Goal: Task Accomplishment & Management: Use online tool/utility

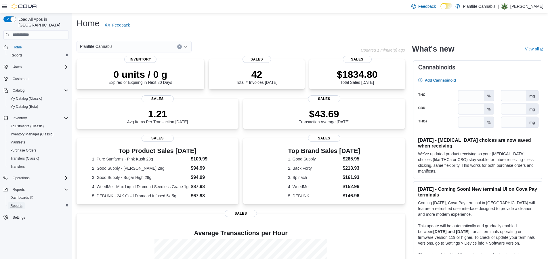
click at [18, 203] on span "Reports" at bounding box center [16, 205] width 12 height 5
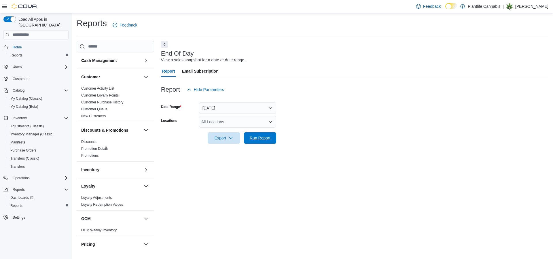
drag, startPoint x: 257, startPoint y: 134, endPoint x: 282, endPoint y: 143, distance: 26.3
click at [257, 134] on span "Run Report" at bounding box center [259, 138] width 25 height 12
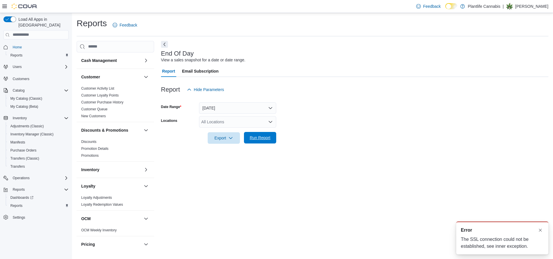
click at [262, 136] on span "Run Report" at bounding box center [260, 138] width 21 height 6
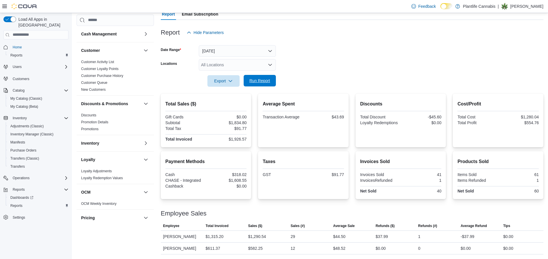
click at [259, 82] on span "Run Report" at bounding box center [260, 81] width 21 height 6
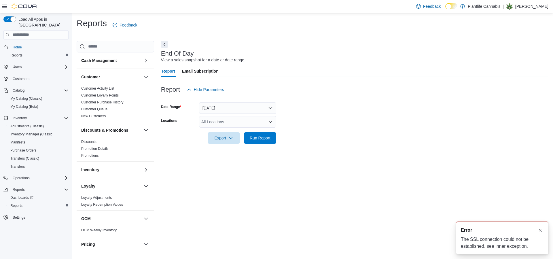
scroll to position [0, 0]
